Goal: Transaction & Acquisition: Purchase product/service

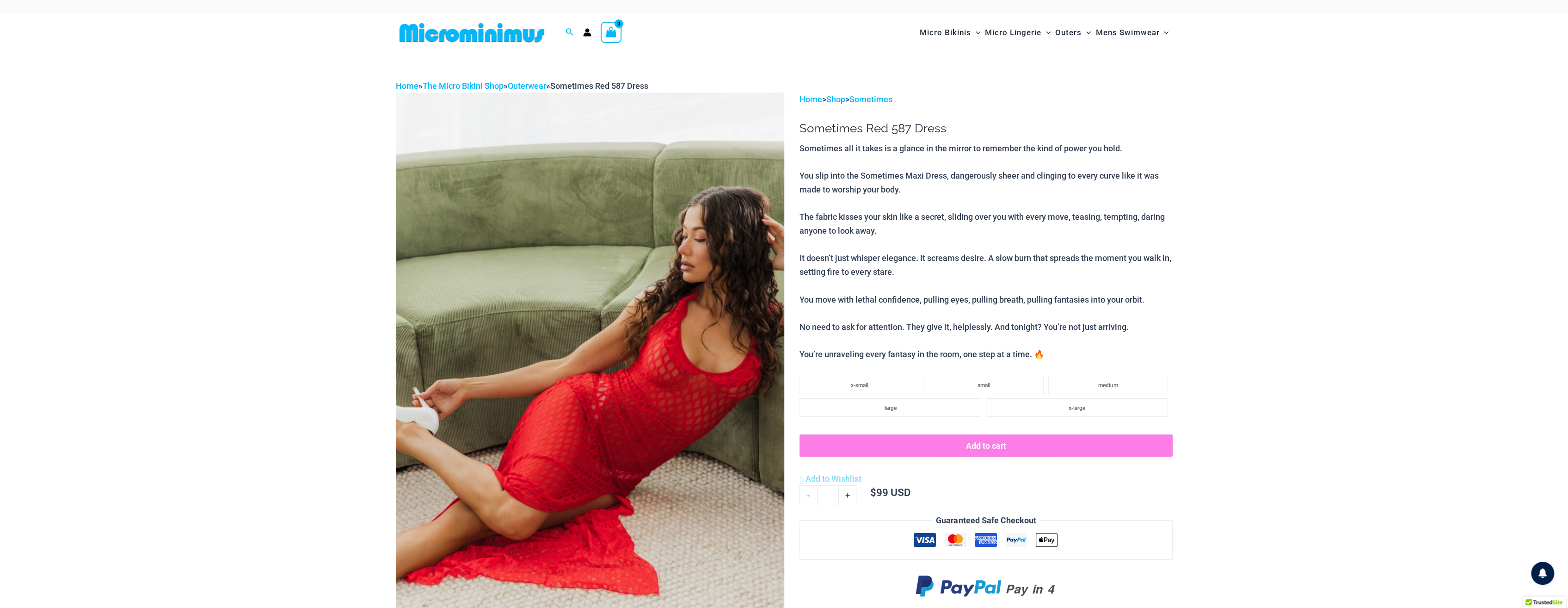
drag, startPoint x: 677, startPoint y: 386, endPoint x: 1410, endPoint y: 448, distance: 735.6
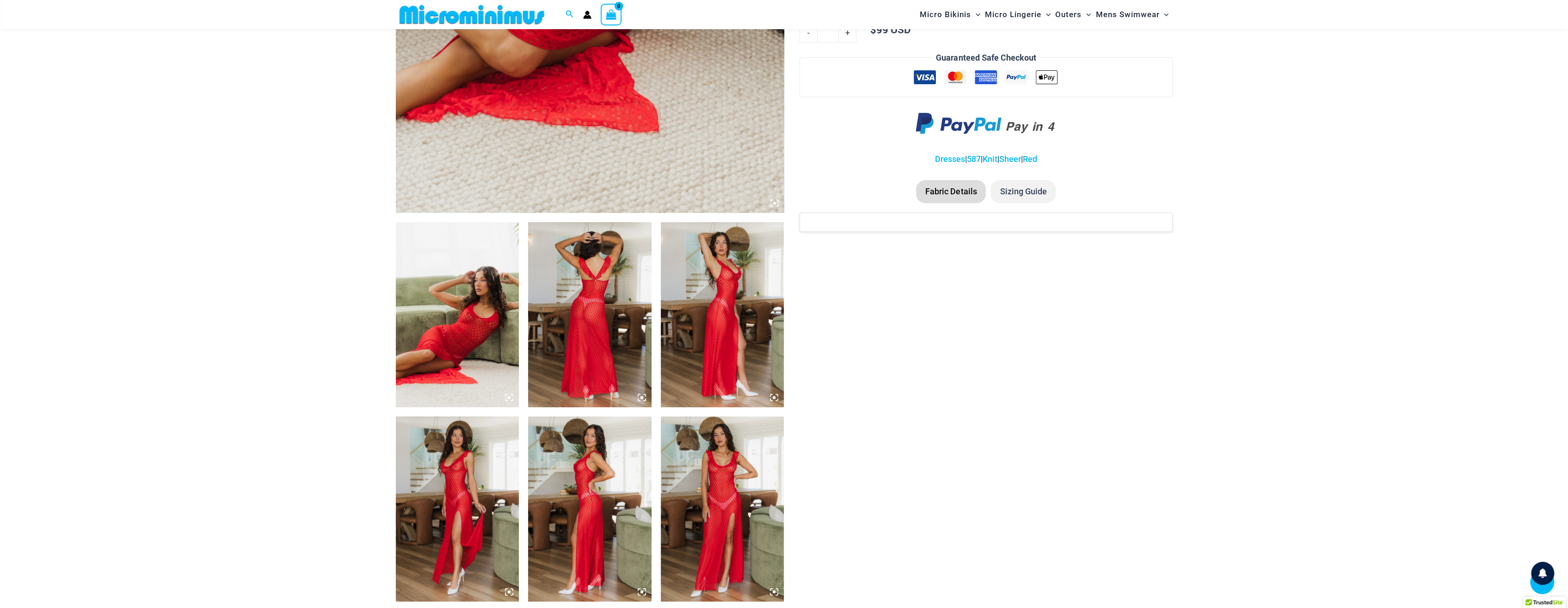
scroll to position [501, 0]
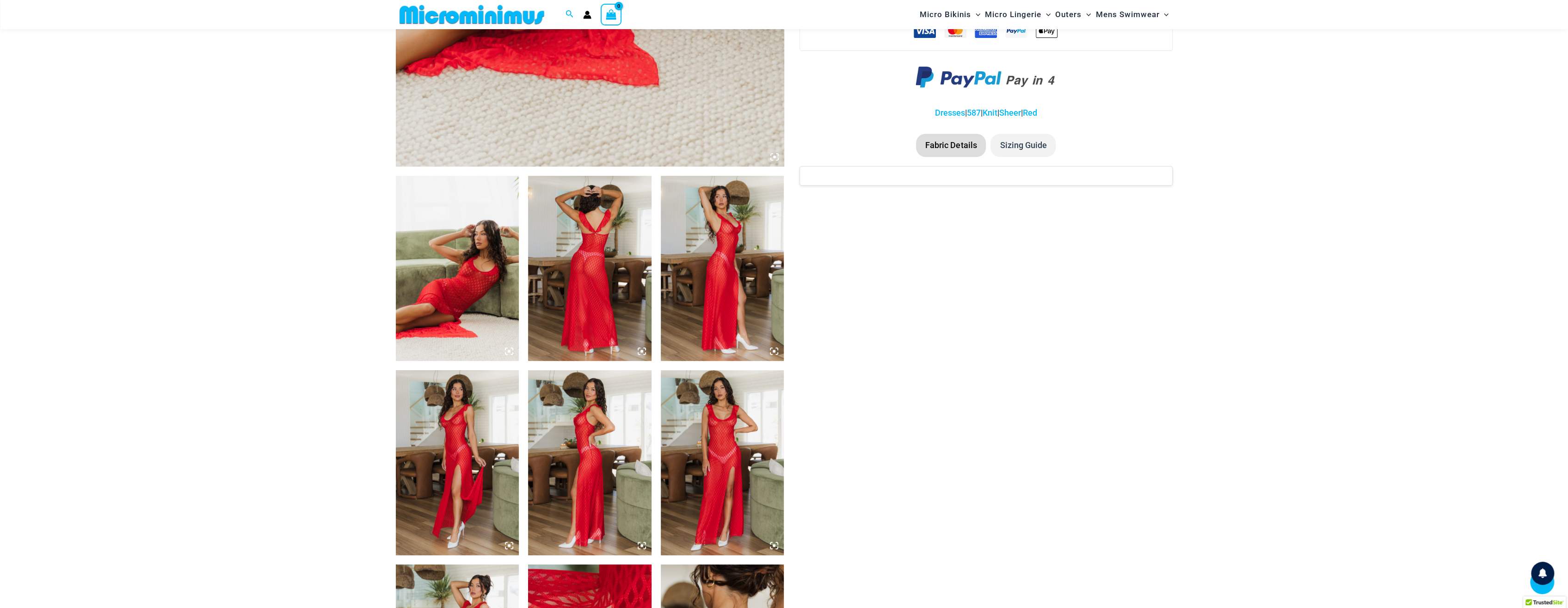
drag, startPoint x: 716, startPoint y: 441, endPoint x: 707, endPoint y: 420, distance: 22.8
click at [707, 420] on img at bounding box center [722, 462] width 124 height 185
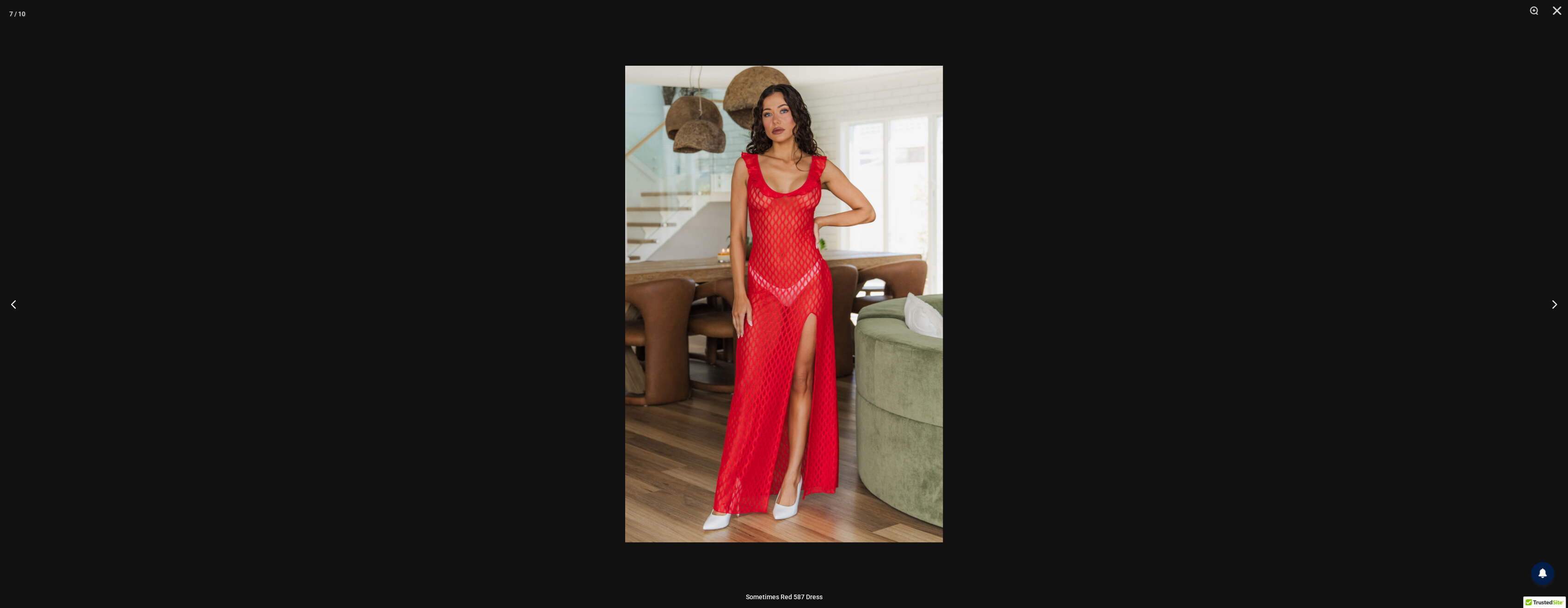
click at [1375, 327] on div at bounding box center [784, 304] width 1568 height 608
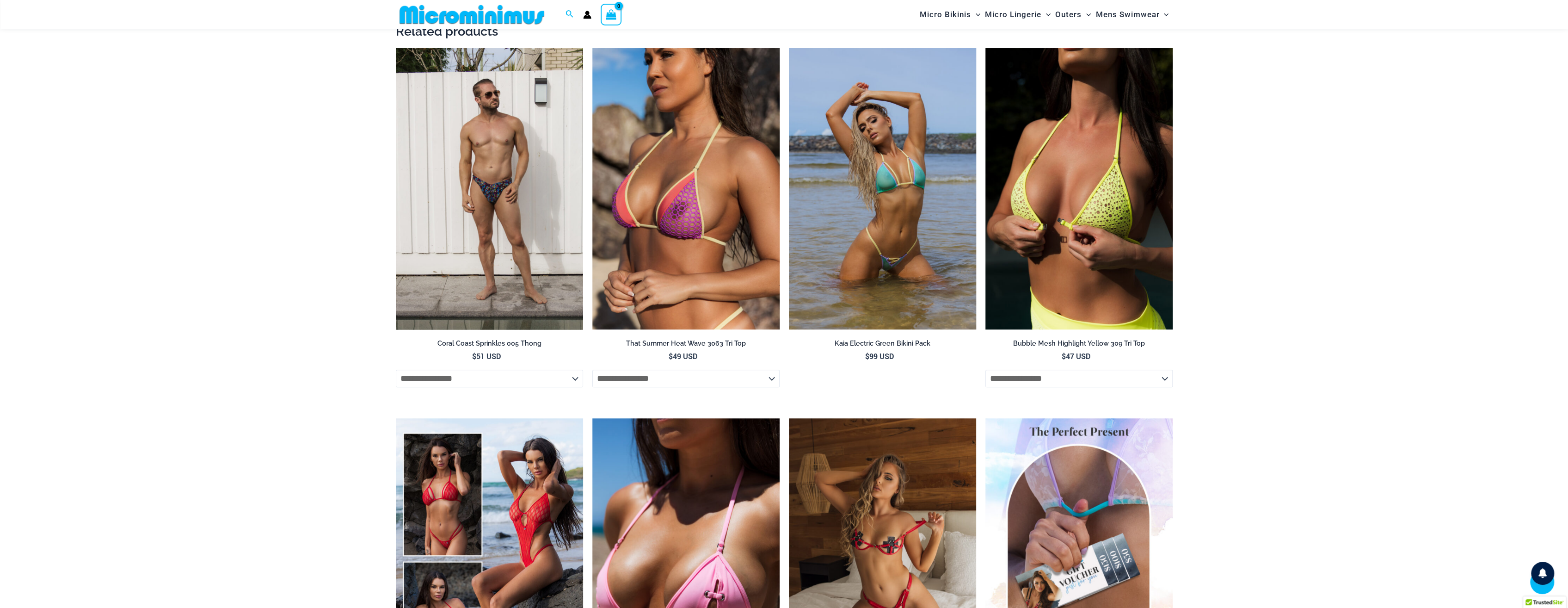
scroll to position [1426, 0]
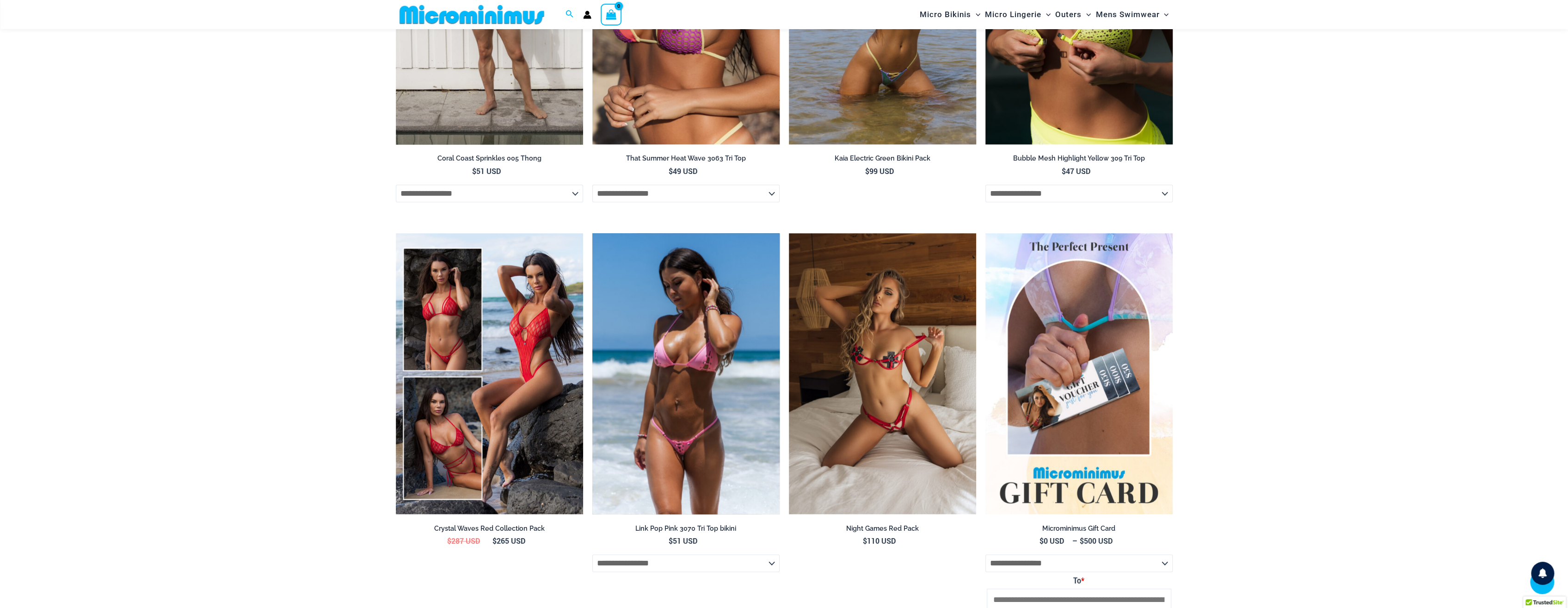
click at [692, 426] on img at bounding box center [686, 374] width 188 height 281
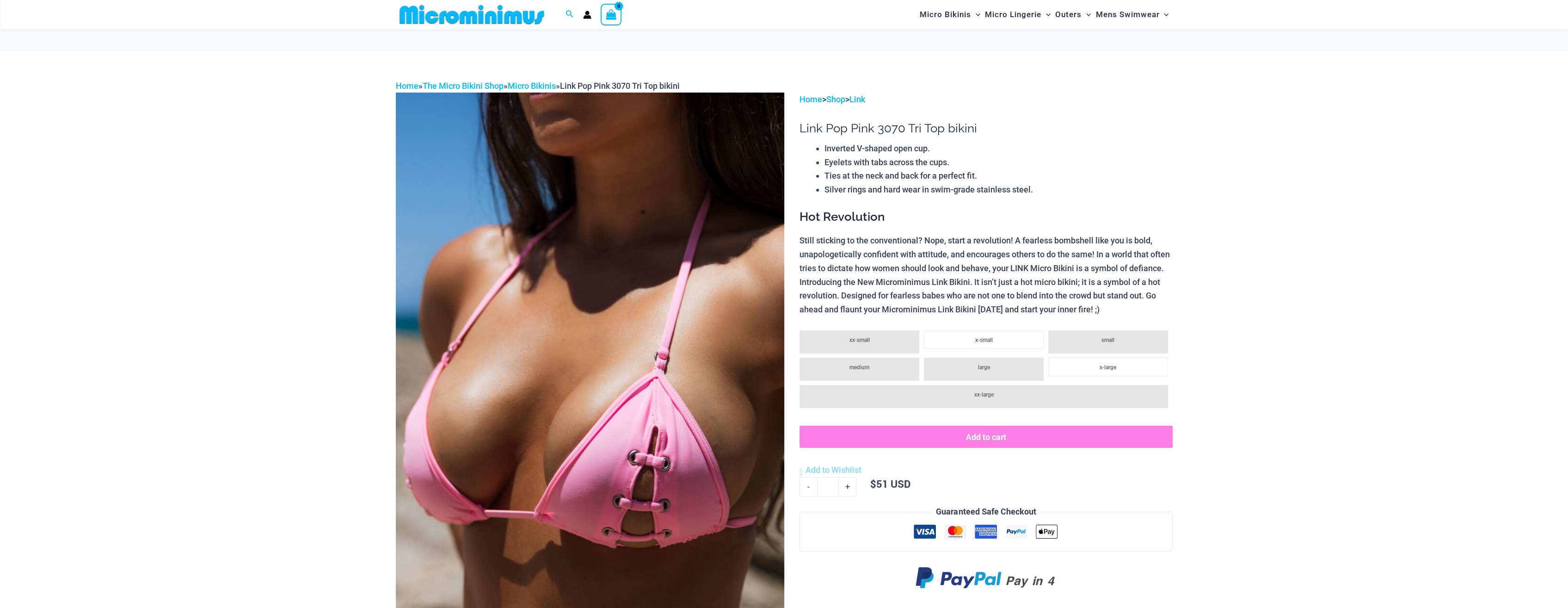
scroll to position [47, 0]
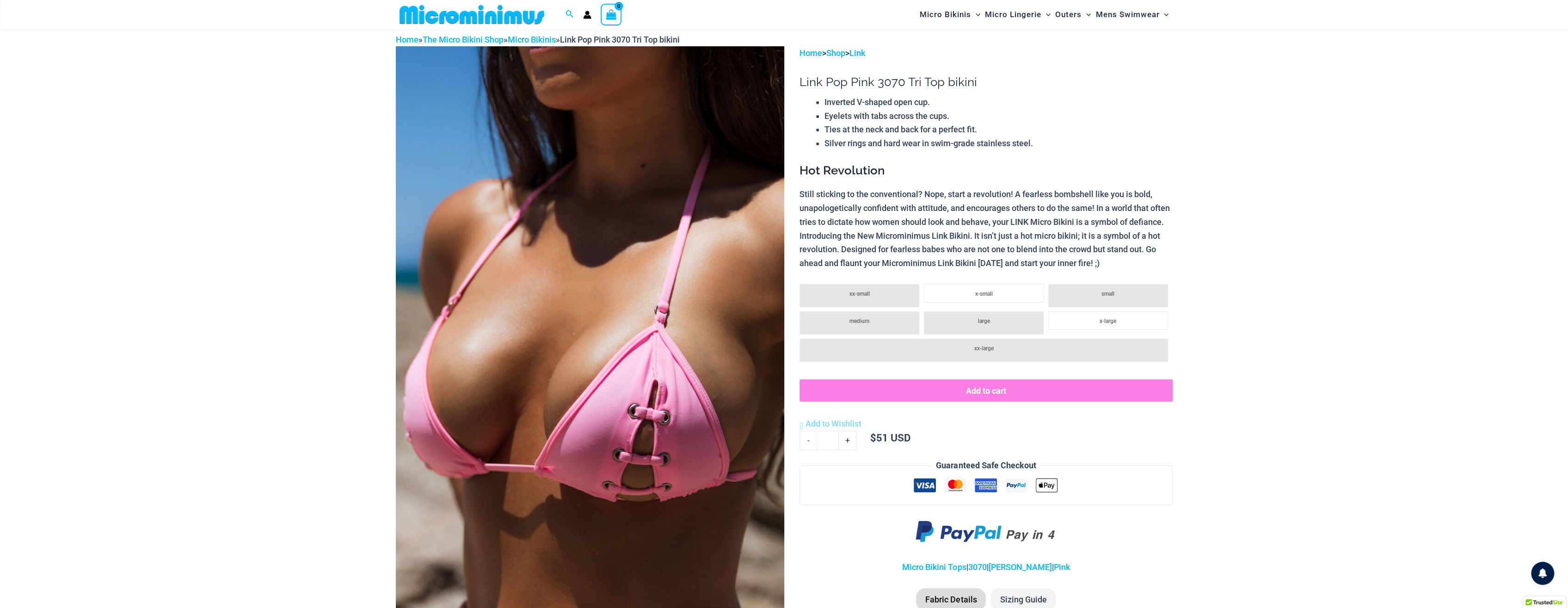
drag, startPoint x: 617, startPoint y: 440, endPoint x: 1317, endPoint y: 422, distance: 700.2
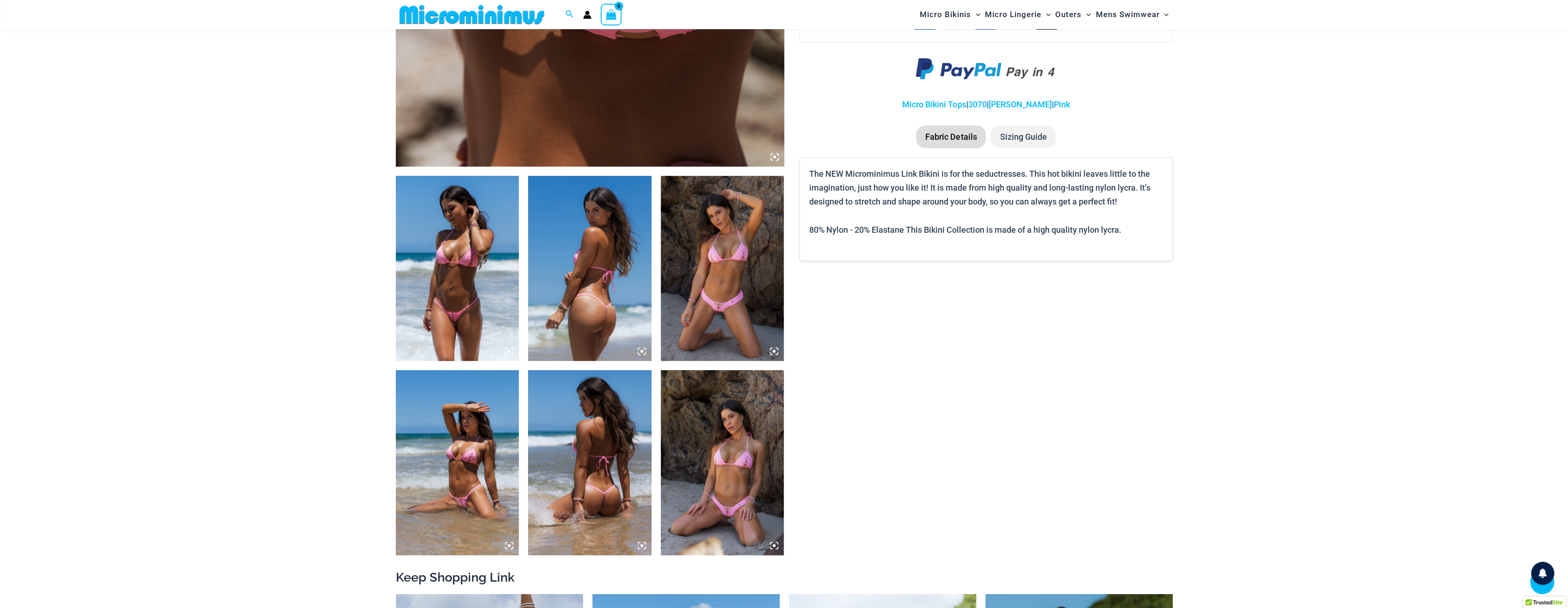
scroll to position [547, 0]
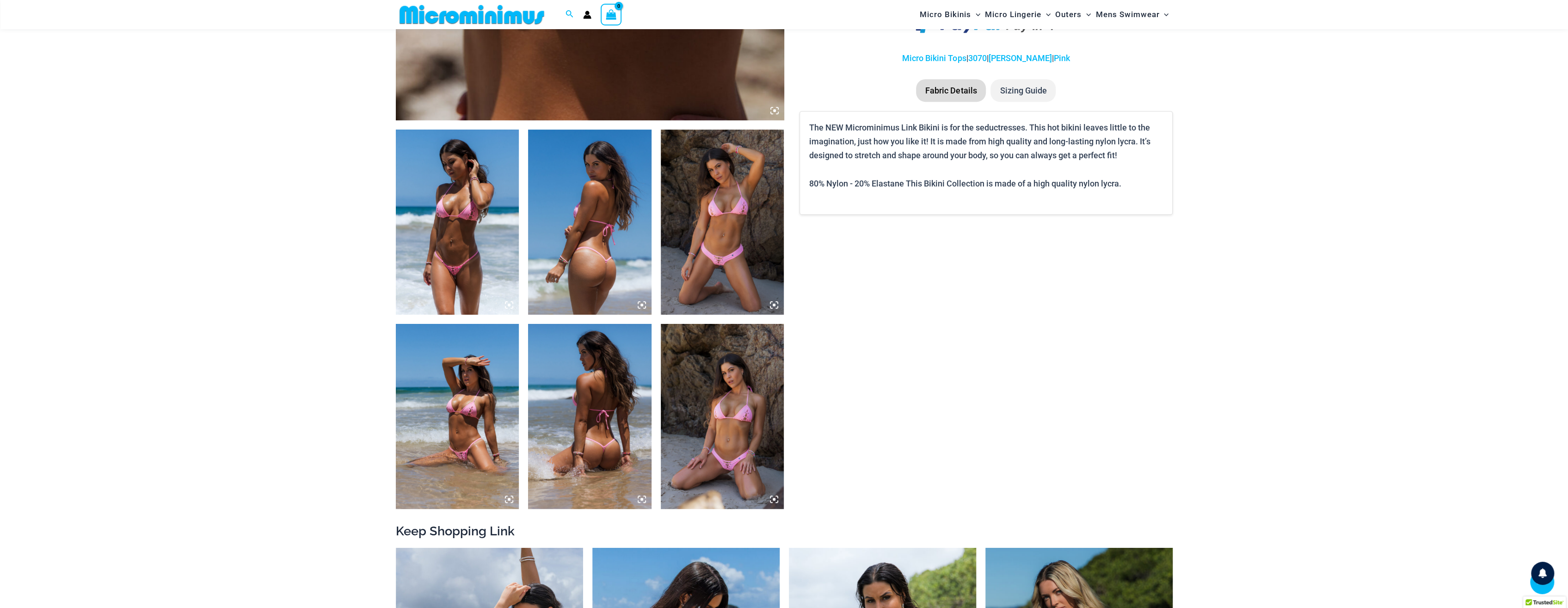
drag, startPoint x: 722, startPoint y: 430, endPoint x: 722, endPoint y: 400, distance: 30.0
click at [722, 400] on img at bounding box center [722, 417] width 124 height 185
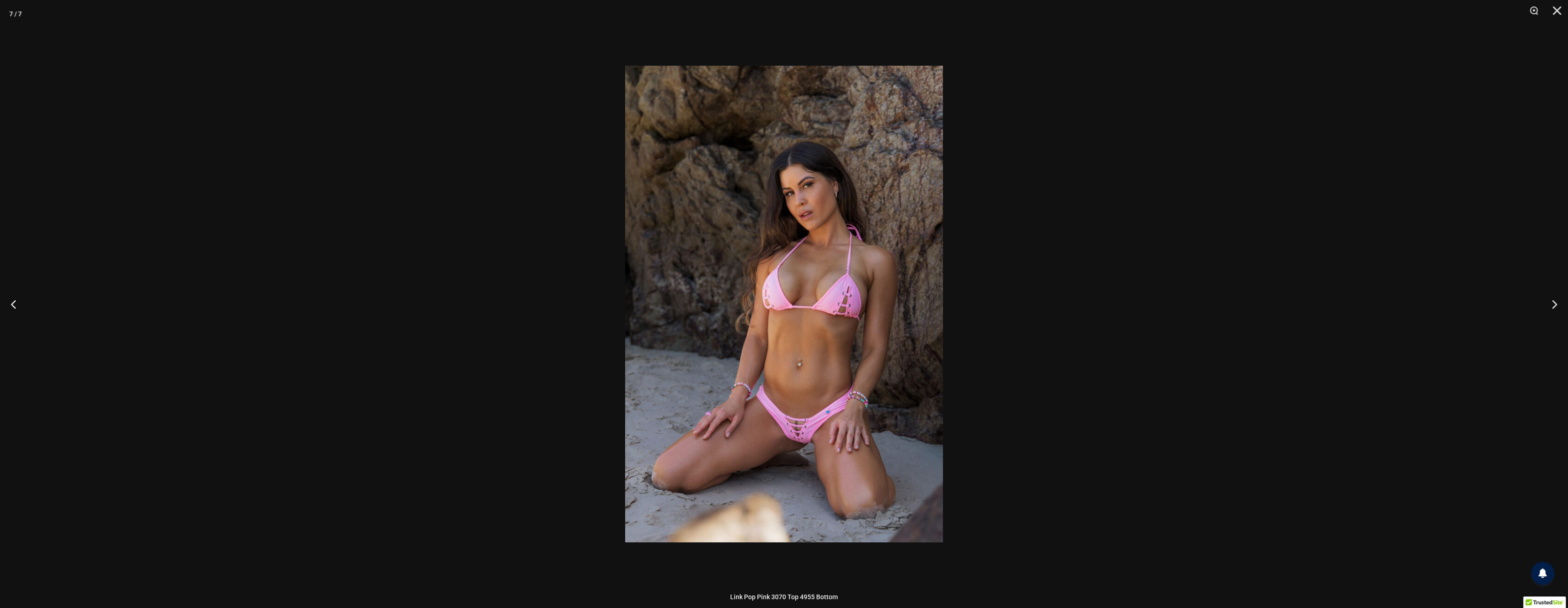
click at [1248, 295] on div at bounding box center [784, 304] width 1568 height 608
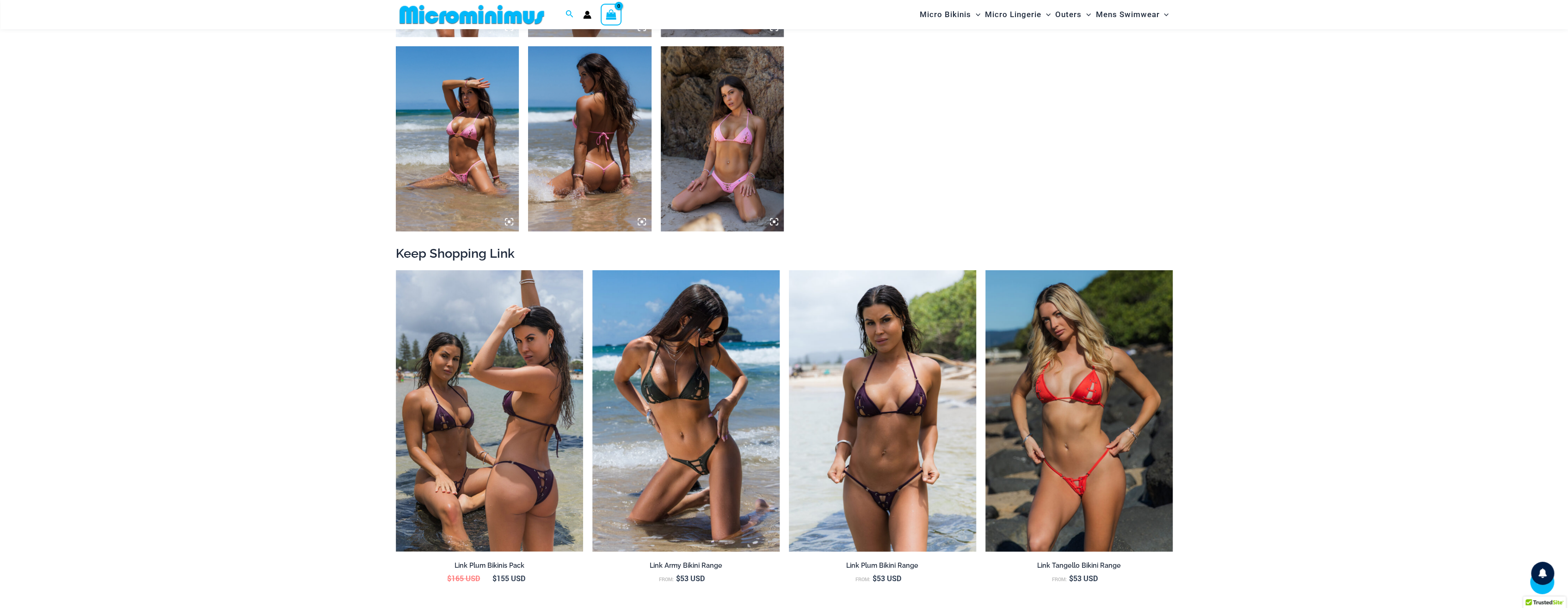
scroll to position [871, 0]
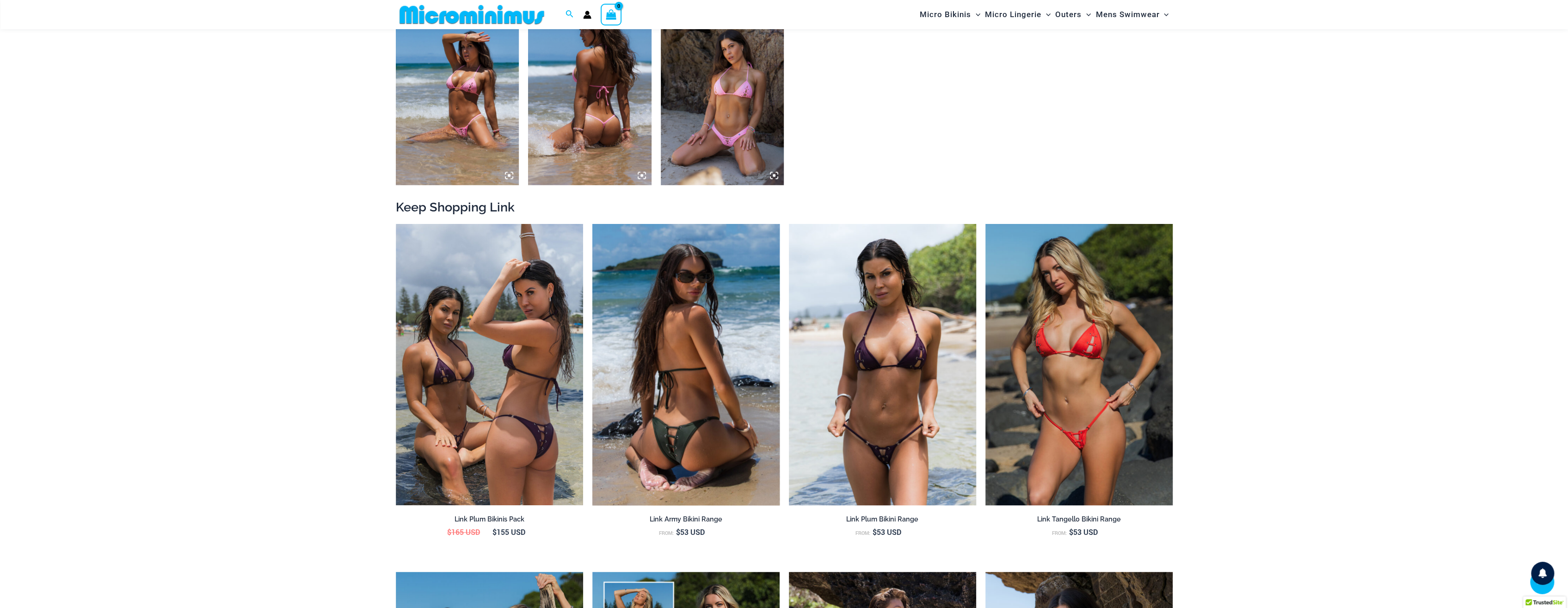
click at [707, 385] on img at bounding box center [686, 364] width 188 height 281
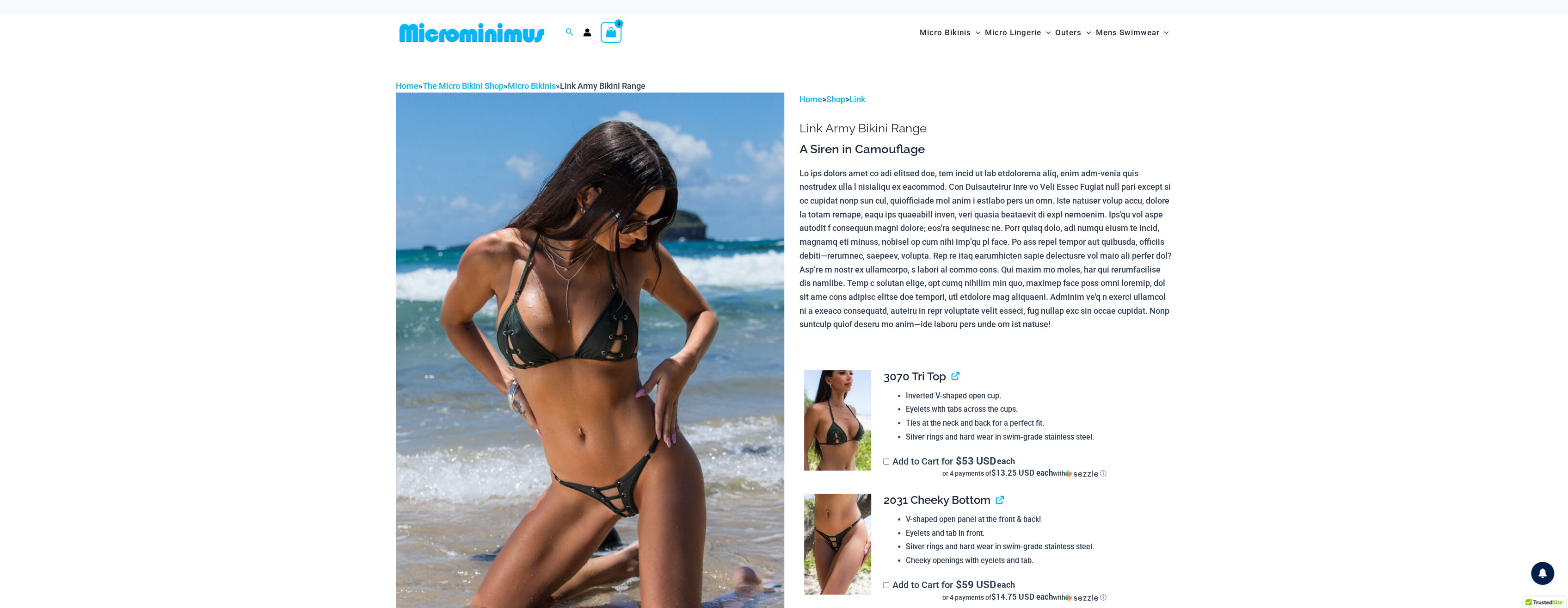
click at [624, 441] on img at bounding box center [590, 384] width 389 height 583
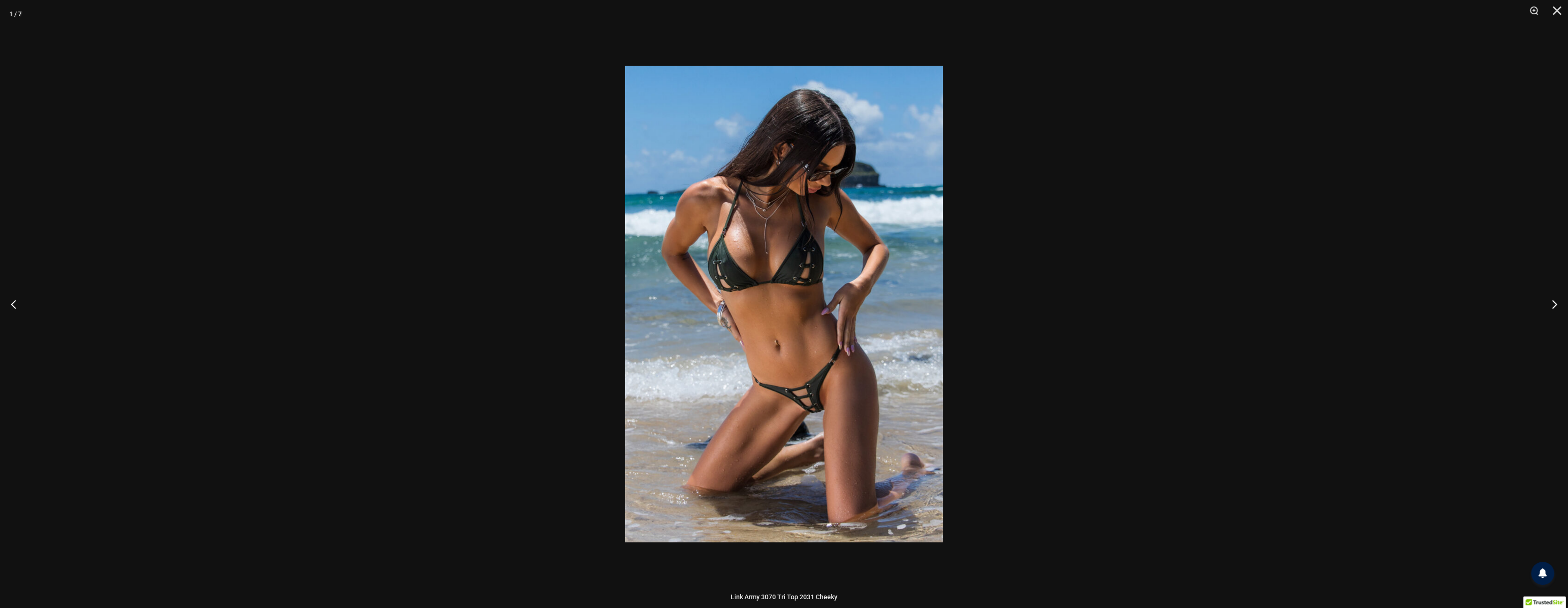
click at [1257, 365] on div at bounding box center [784, 304] width 1568 height 608
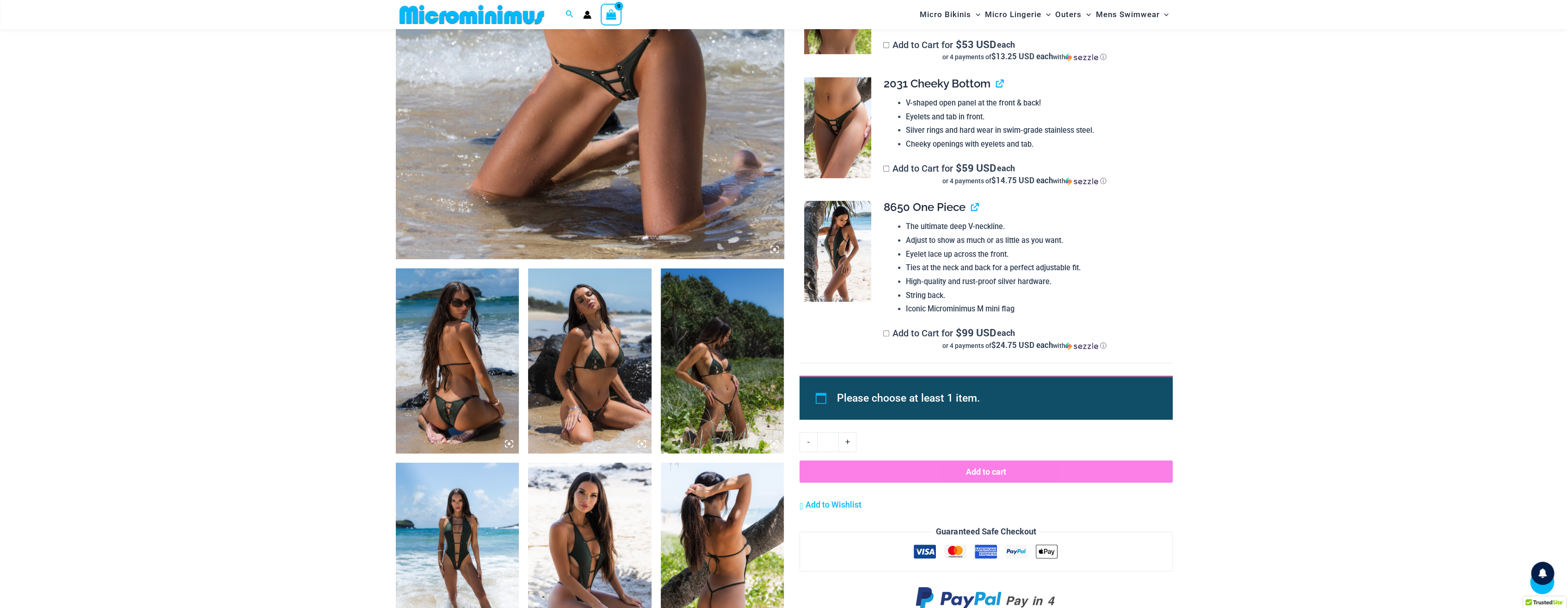
scroll to position [454, 0]
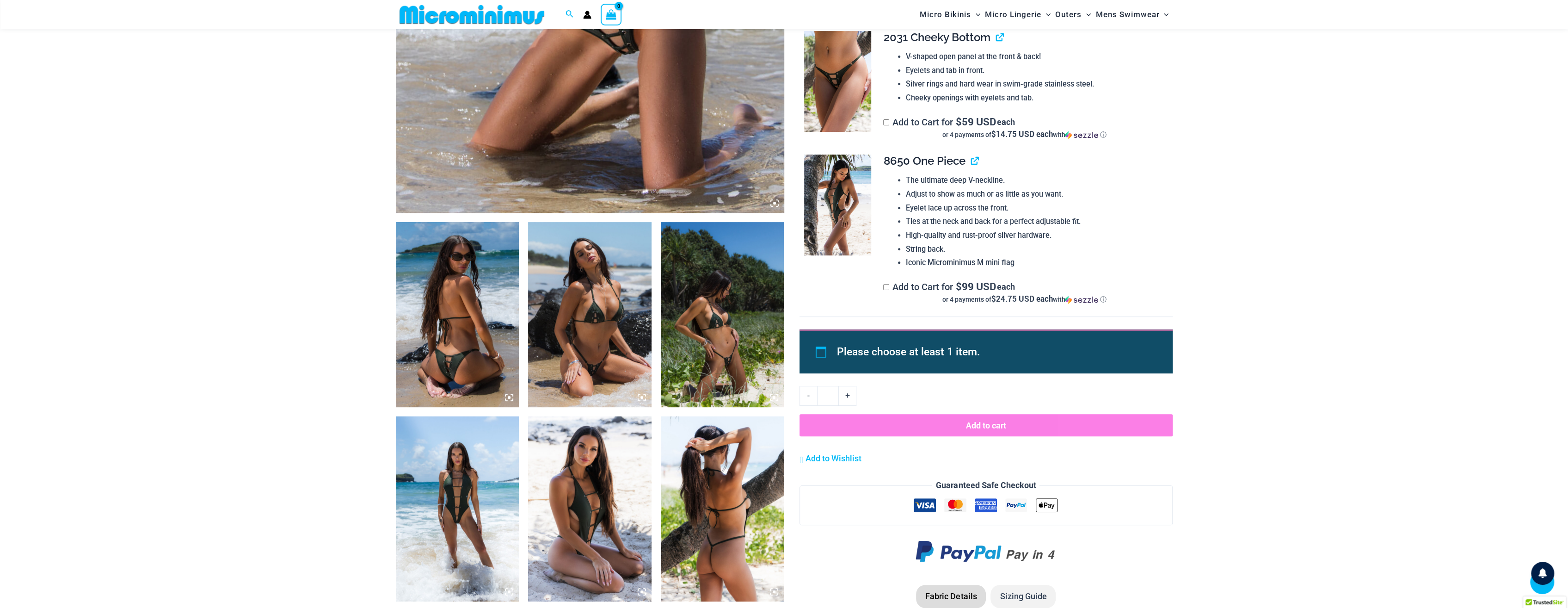
click at [733, 324] on img at bounding box center [722, 315] width 124 height 185
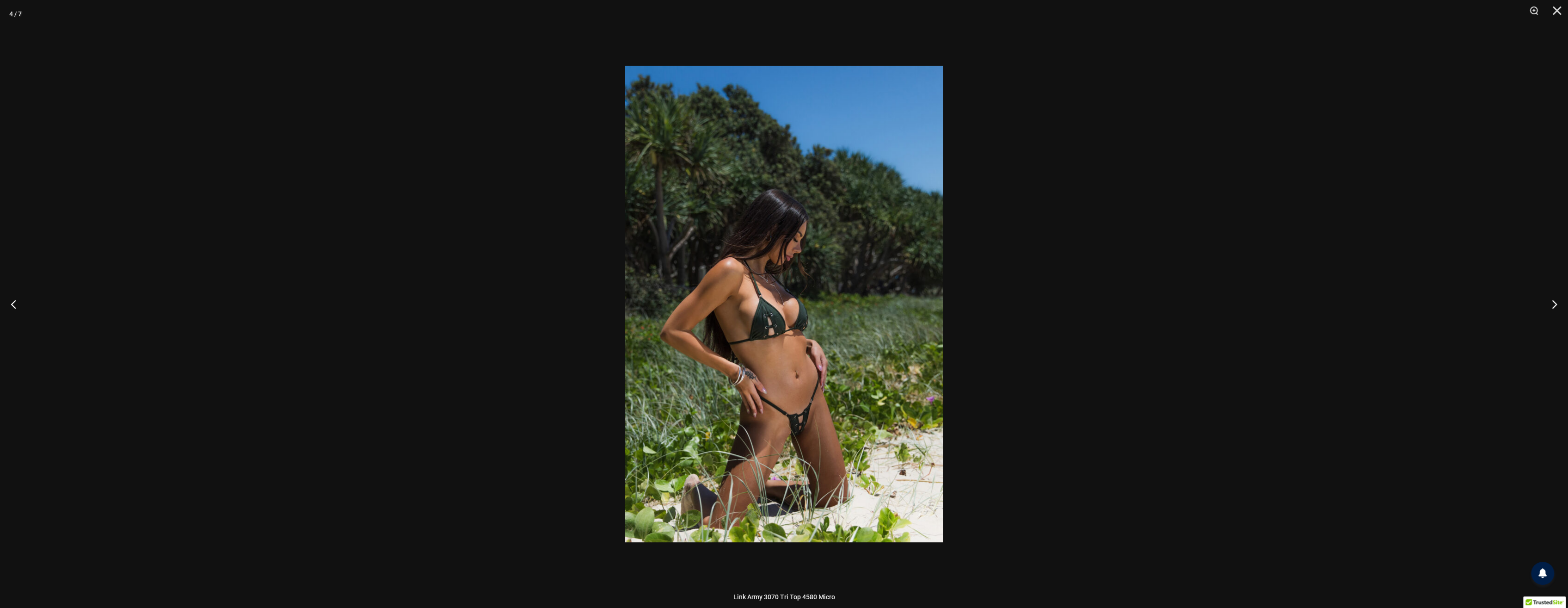
click at [798, 429] on img at bounding box center [784, 304] width 318 height 477
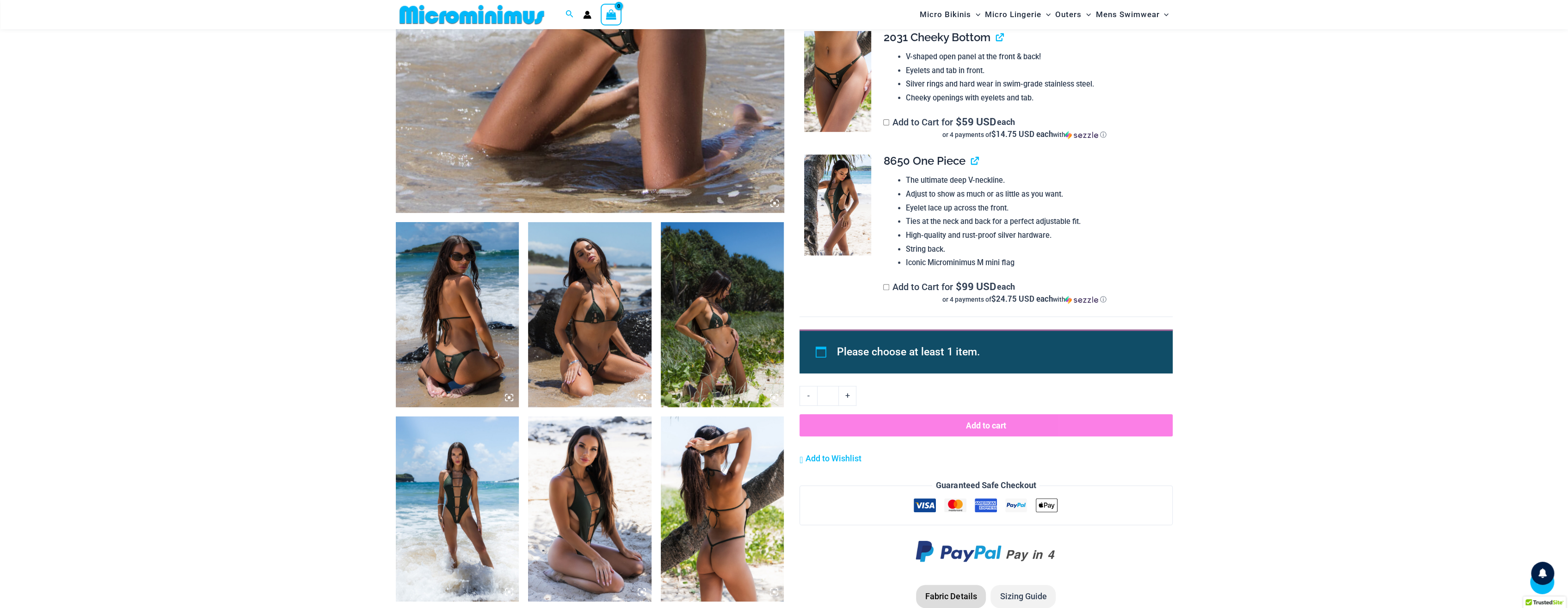
scroll to position [547, 0]
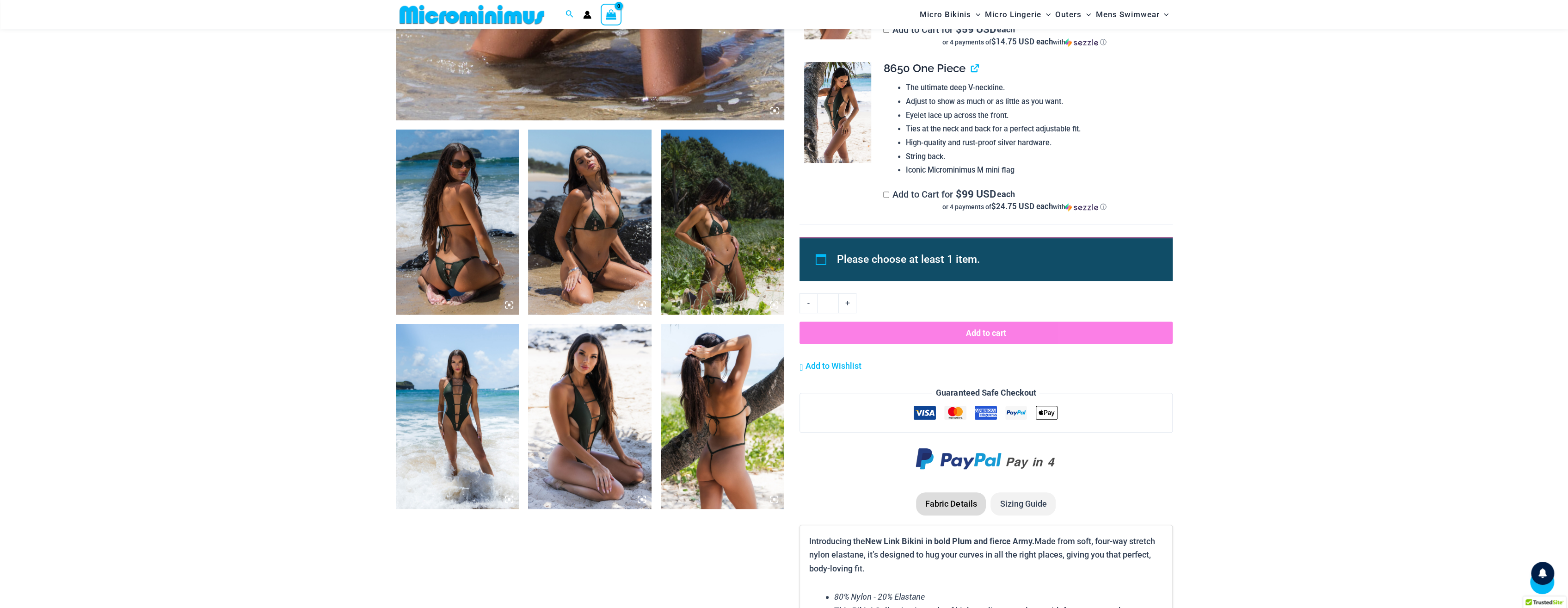
click at [472, 440] on img at bounding box center [458, 417] width 124 height 185
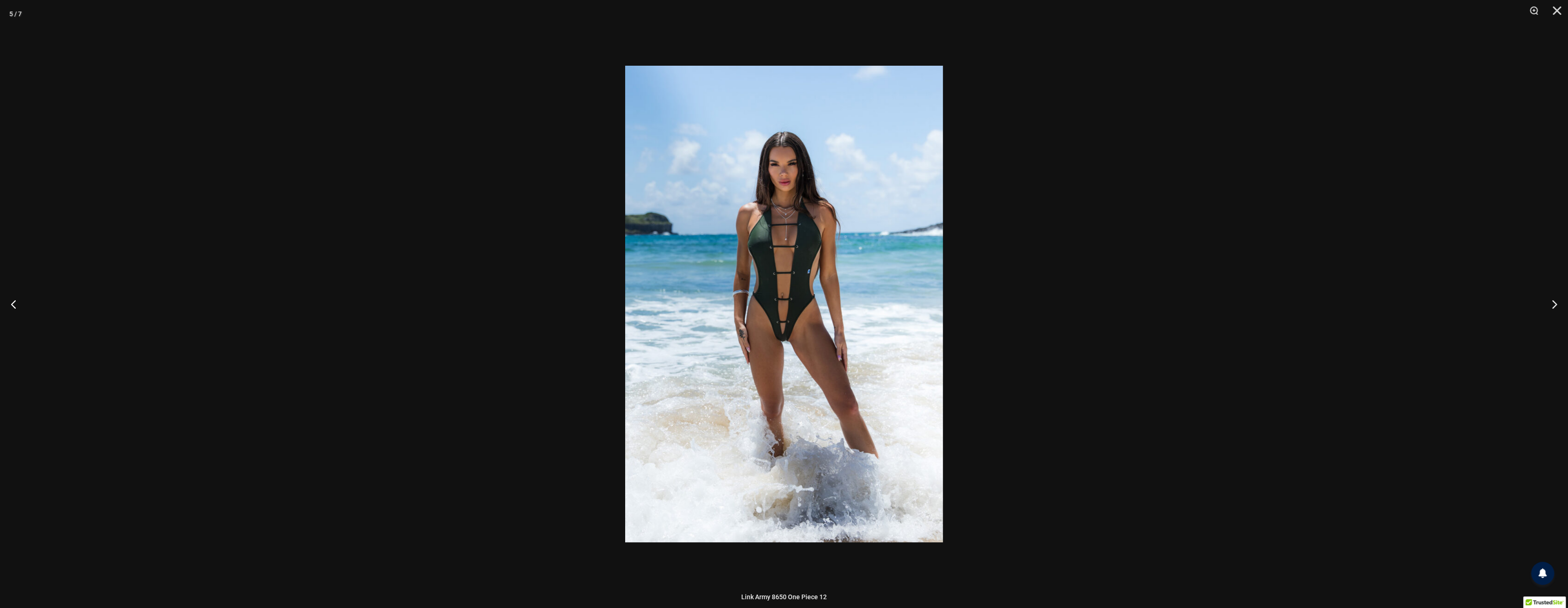
click at [1137, 416] on div at bounding box center [784, 304] width 1568 height 608
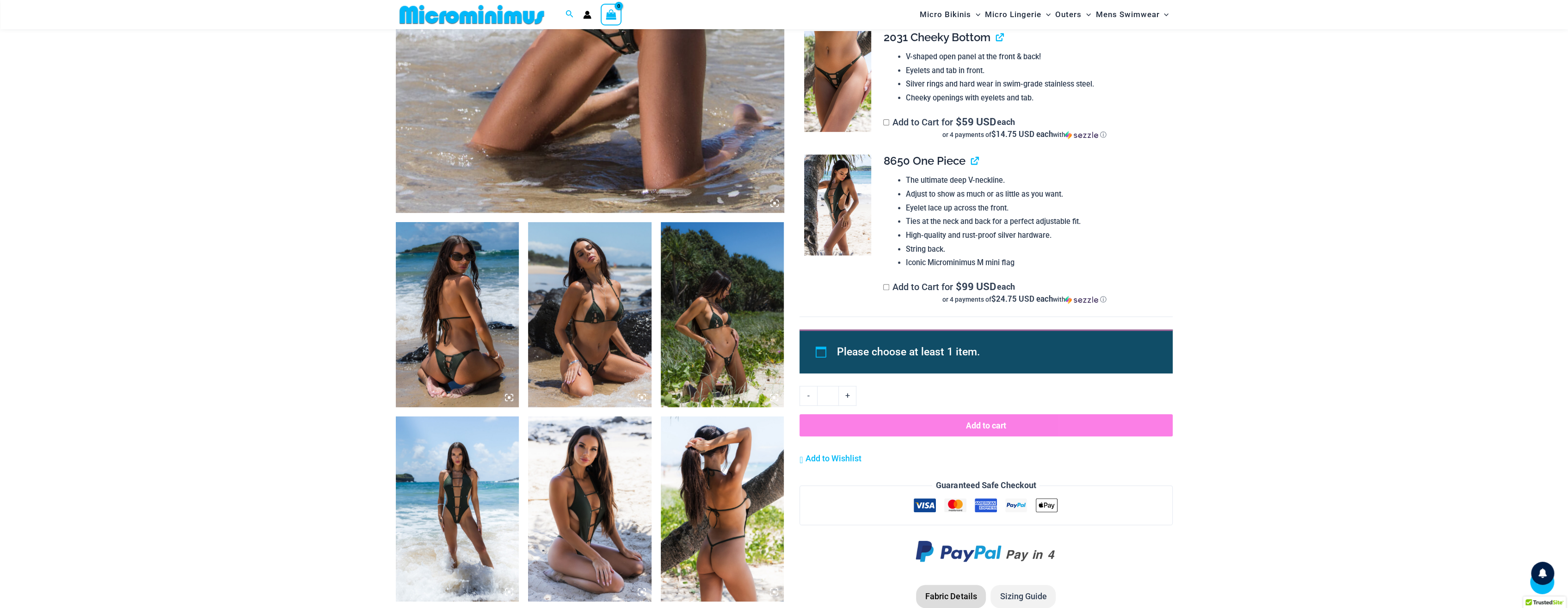
scroll to position [362, 0]
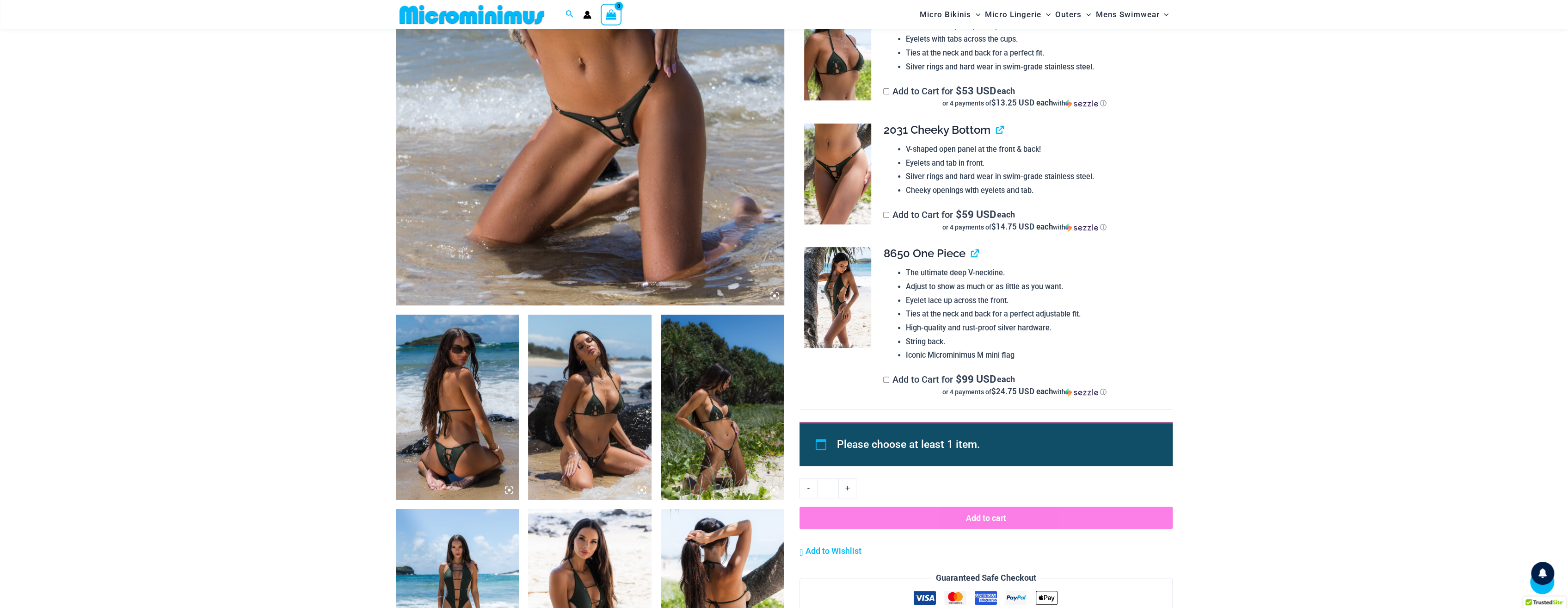
click at [839, 171] on img at bounding box center [837, 174] width 67 height 101
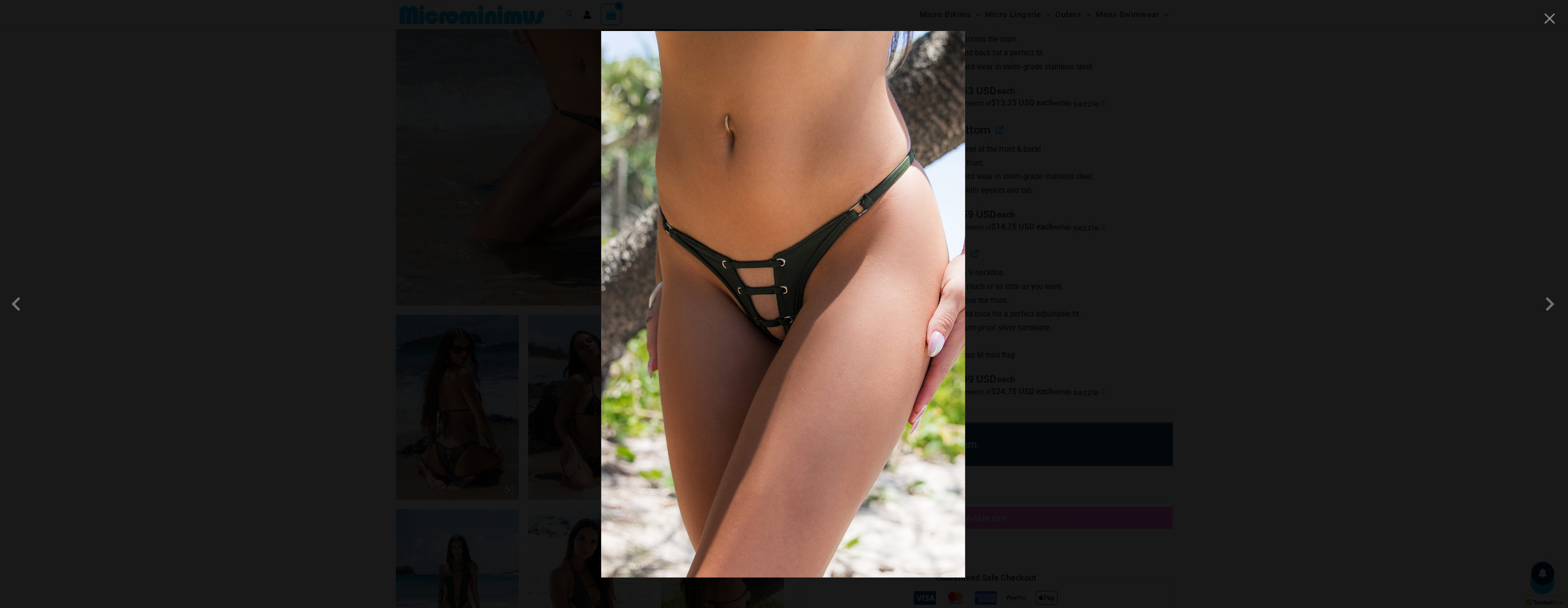
click at [1274, 357] on div at bounding box center [784, 304] width 1568 height 608
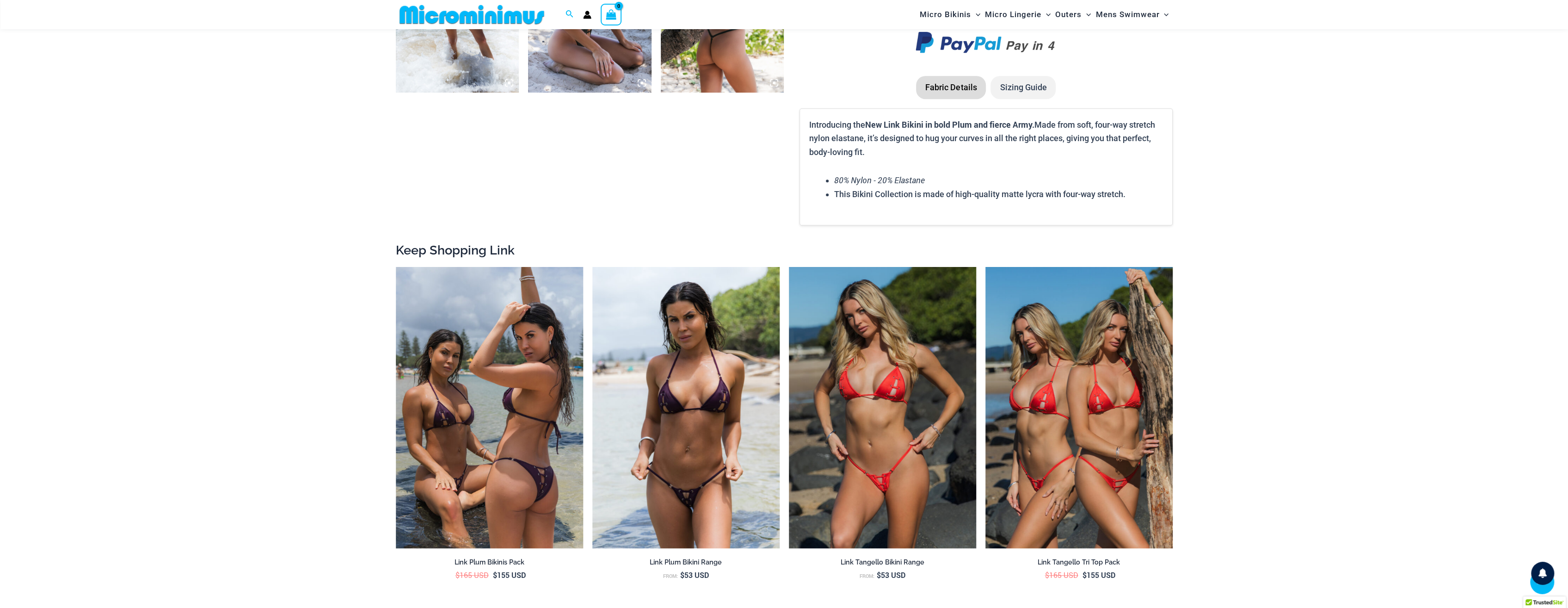
scroll to position [1010, 0]
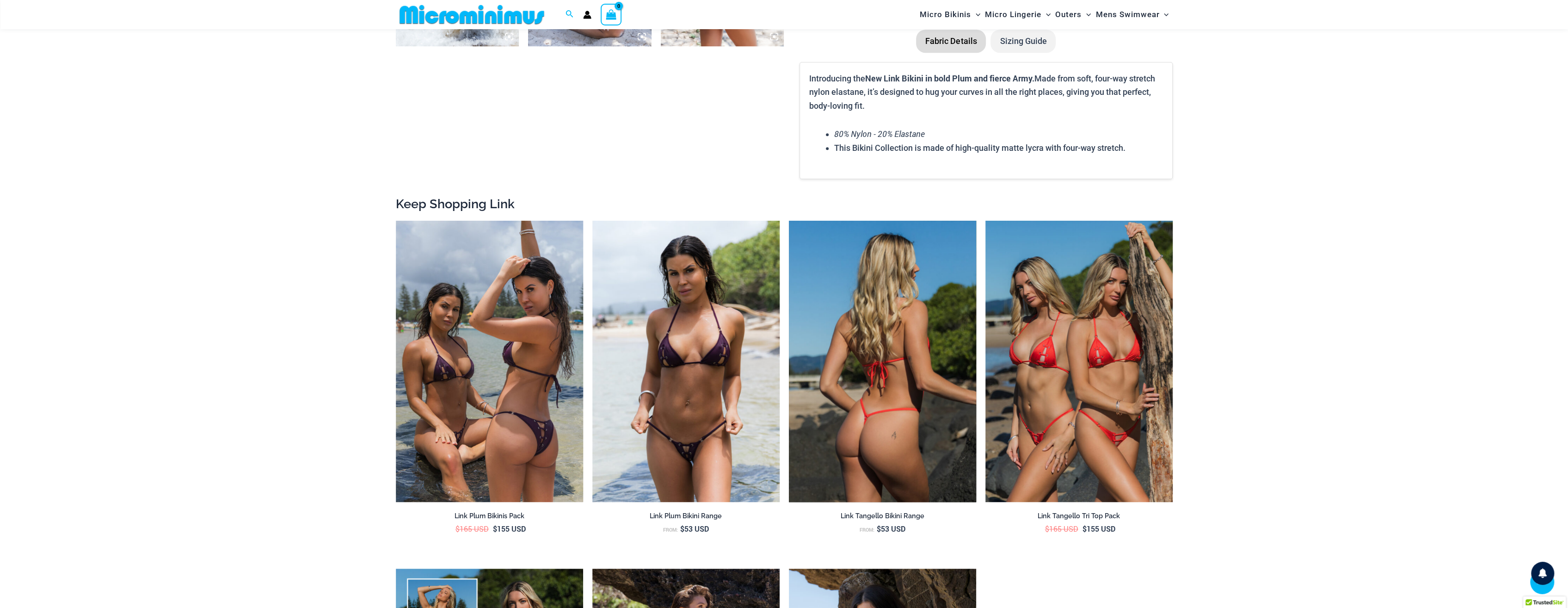
click at [889, 402] on img at bounding box center [883, 361] width 188 height 281
